Goal: Find specific page/section: Find specific page/section

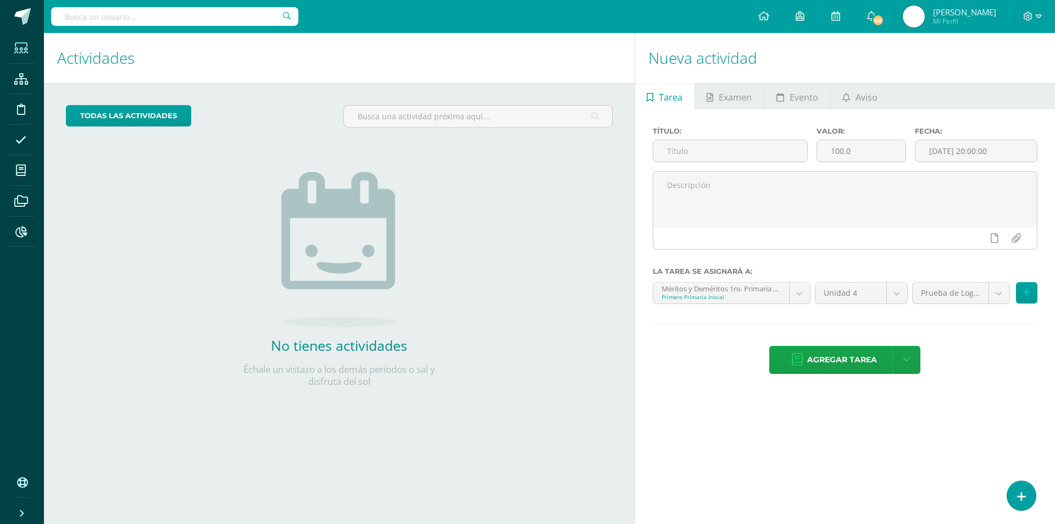
click at [29, 45] on span at bounding box center [21, 48] width 25 height 25
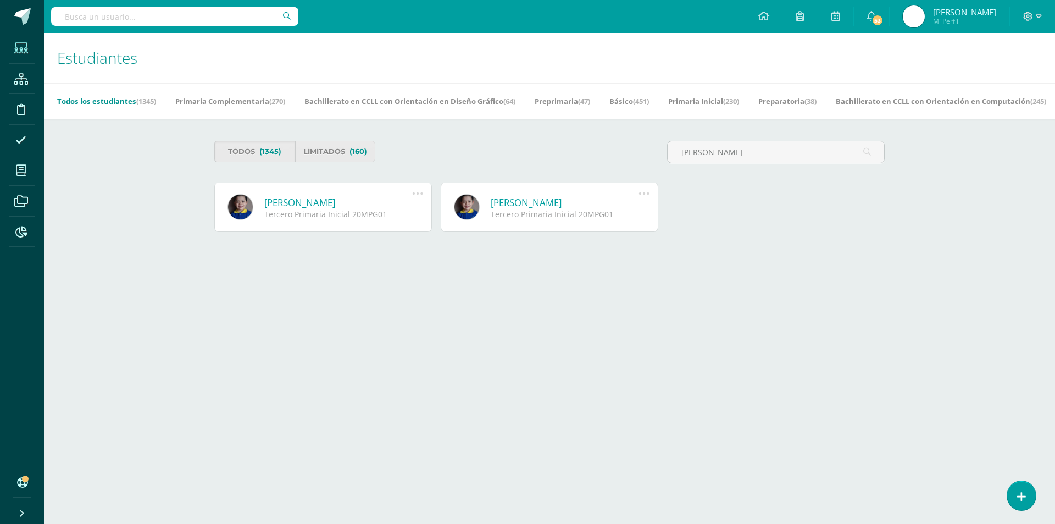
type input "[PERSON_NAME]"
click at [350, 201] on link "Mateo José Pinto García" at bounding box center [338, 202] width 148 height 13
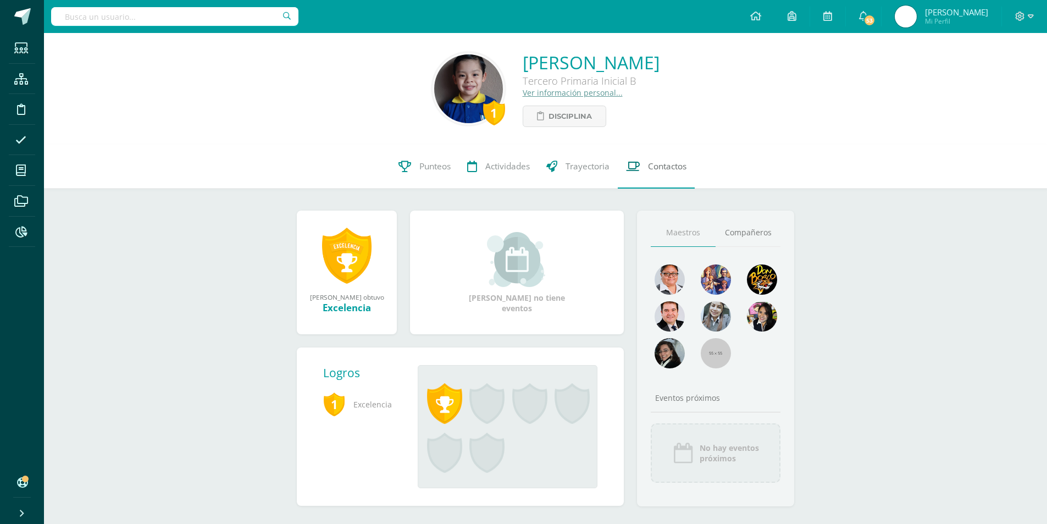
click at [647, 173] on link "Contactos" at bounding box center [656, 167] width 77 height 44
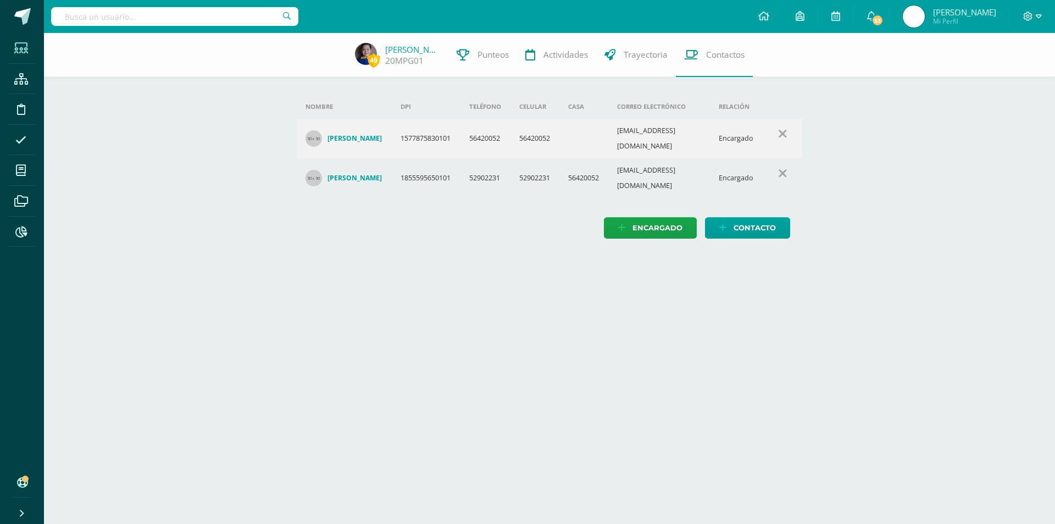
click at [19, 52] on icon at bounding box center [21, 48] width 14 height 11
